Goal: Use online tool/utility: Utilize a website feature to perform a specific function

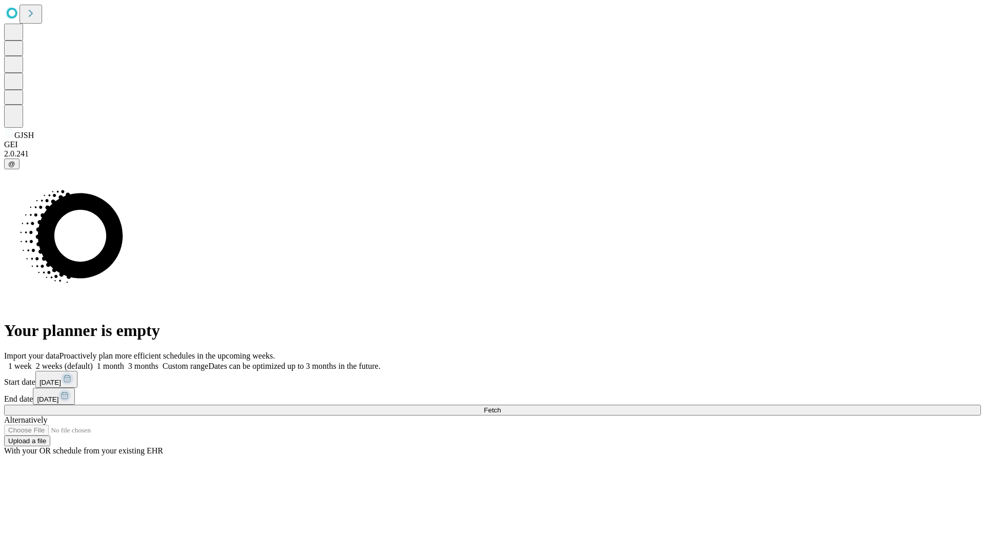
click at [501, 406] on span "Fetch" at bounding box center [492, 410] width 17 height 8
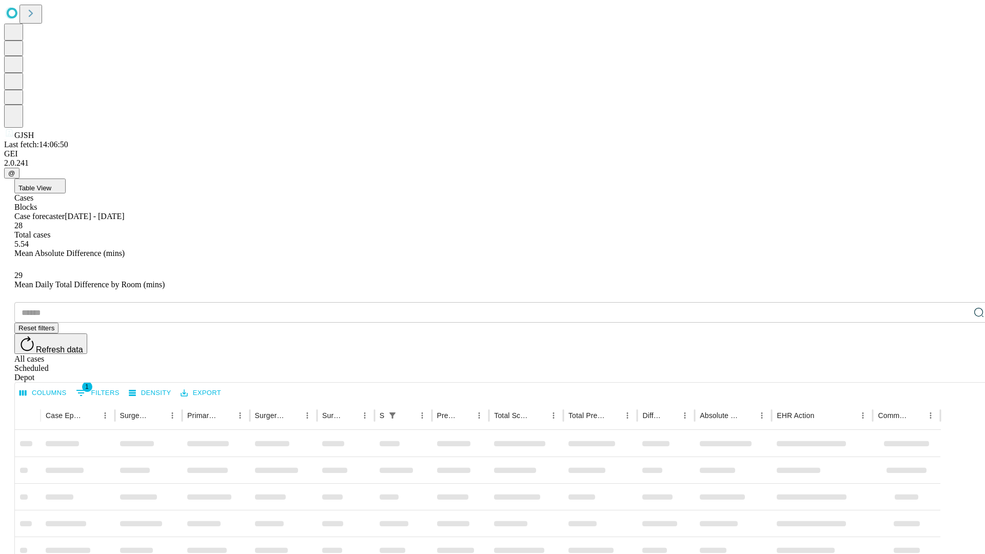
click at [51, 184] on span "Table View" at bounding box center [34, 188] width 33 height 8
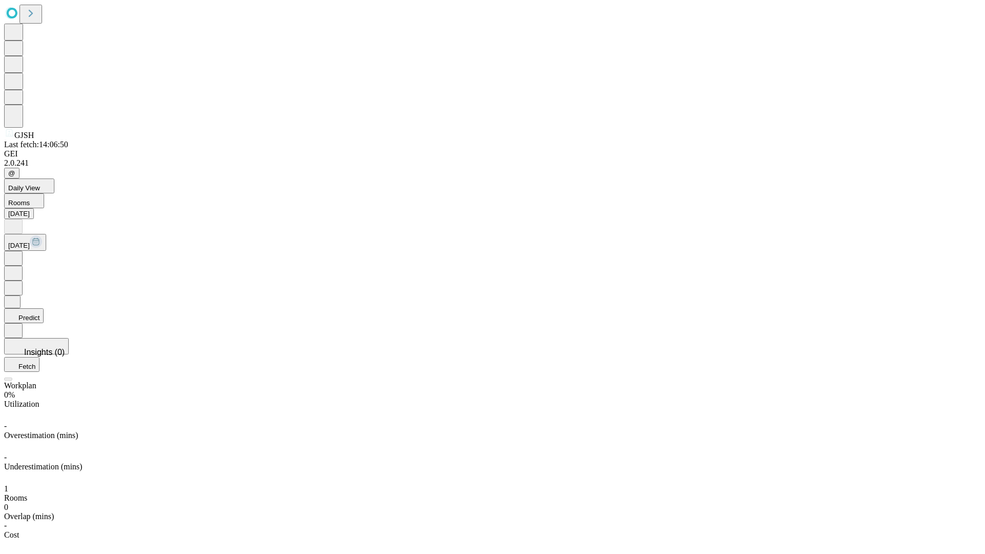
click at [44, 308] on button "Predict" at bounding box center [24, 315] width 40 height 15
